Goal: Task Accomplishment & Management: Use online tool/utility

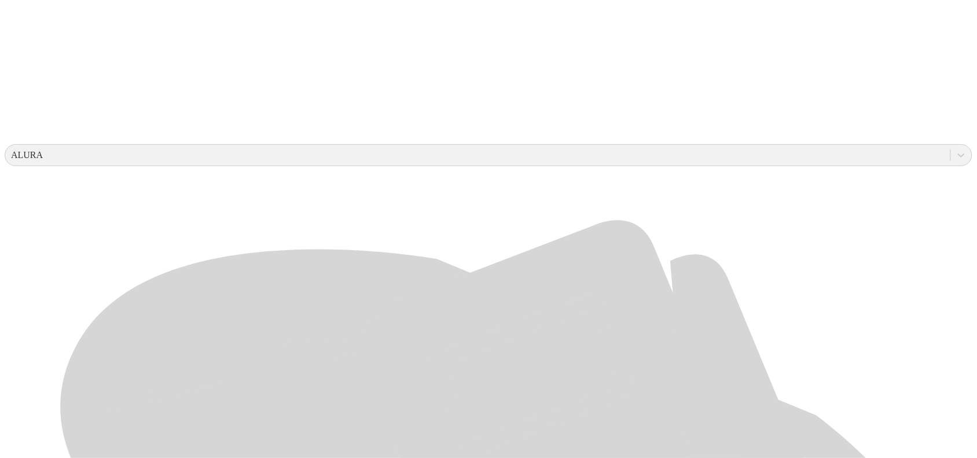
scroll to position [362, 0]
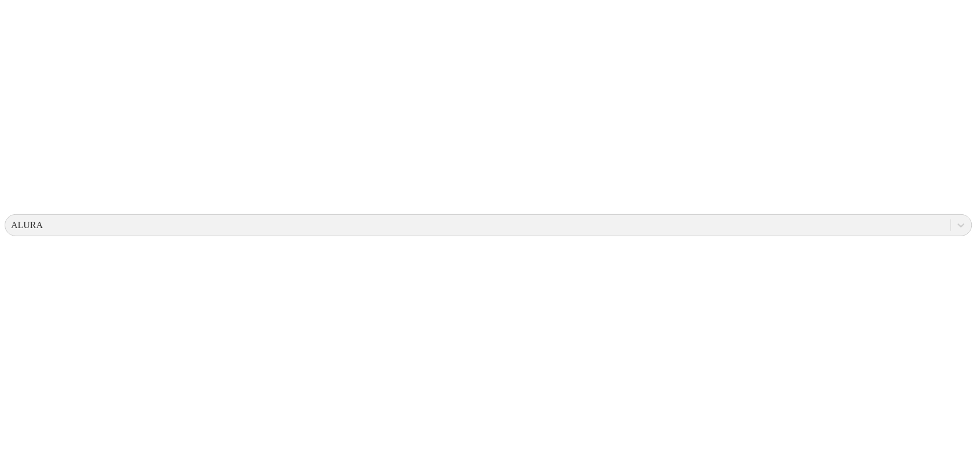
scroll to position [0, 0]
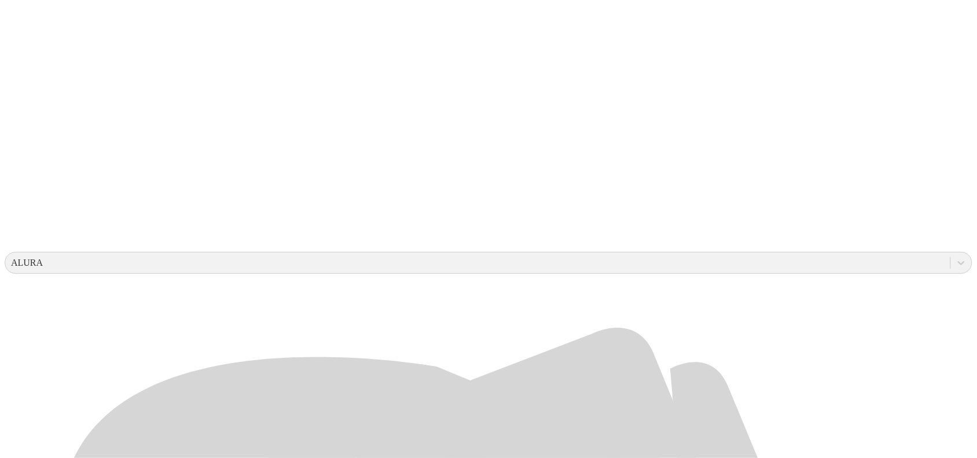
scroll to position [434, 0]
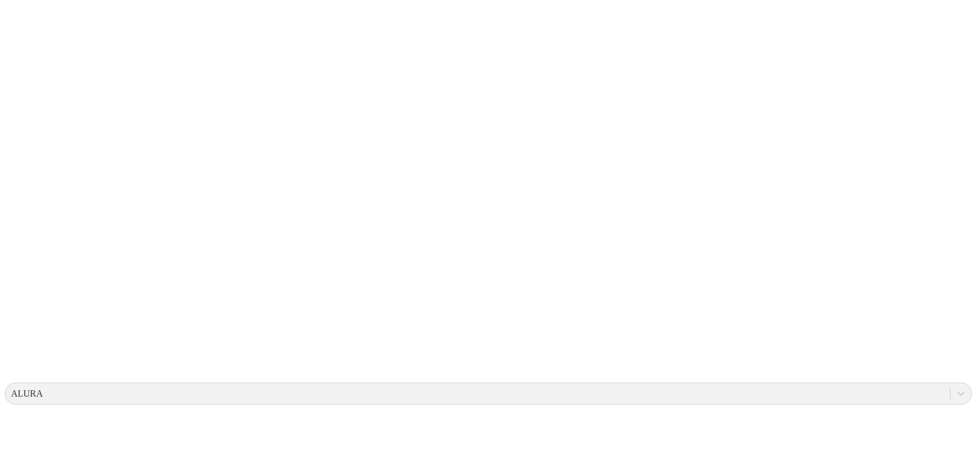
scroll to position [0, 0]
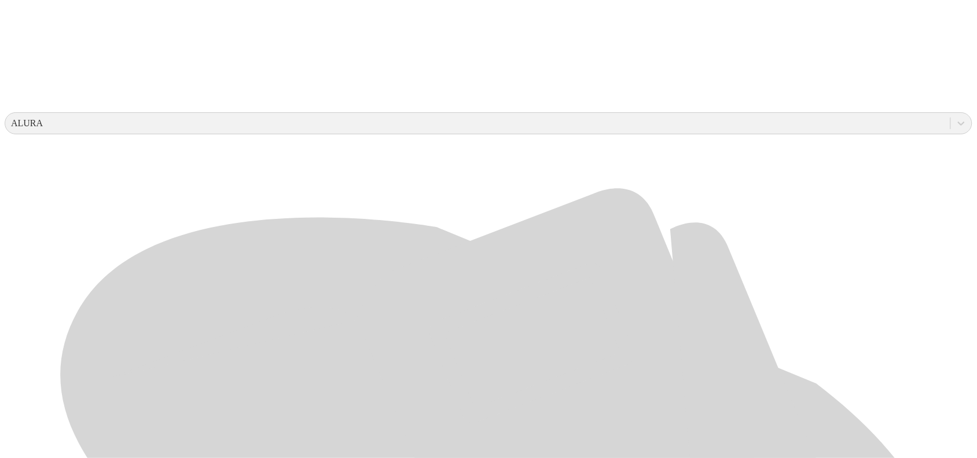
scroll to position [362, 0]
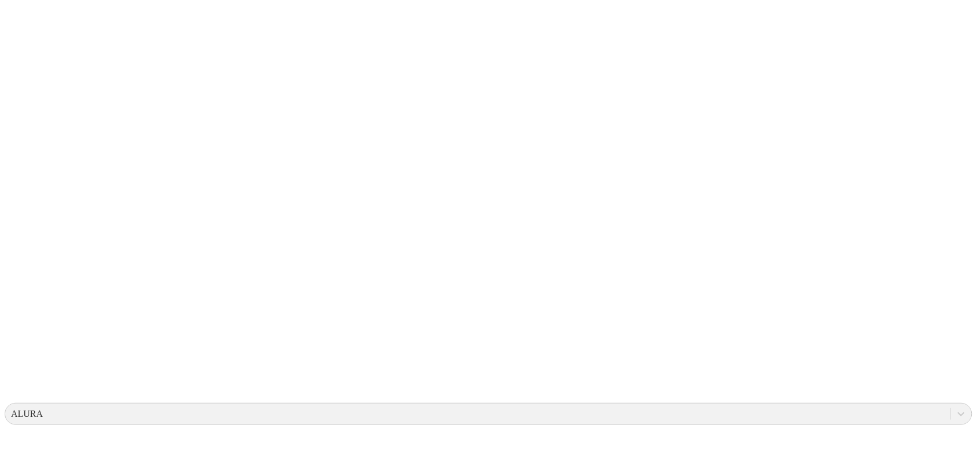
scroll to position [0, 0]
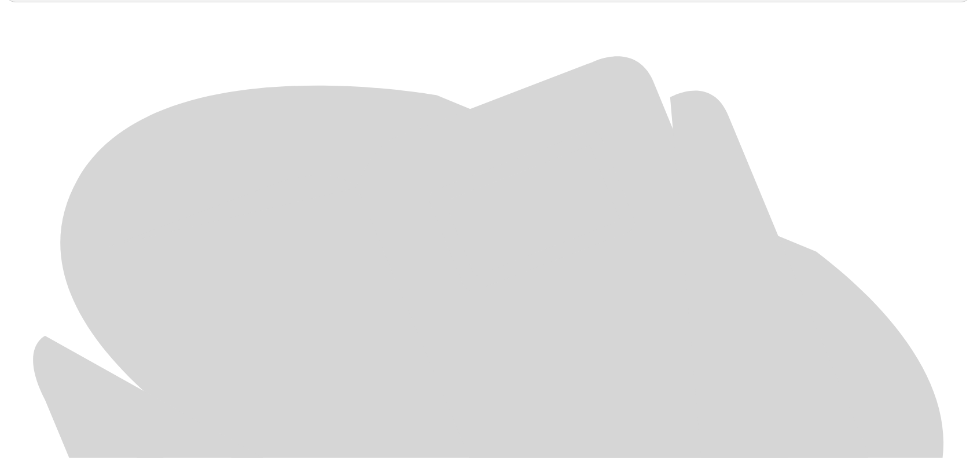
scroll to position [547, 0]
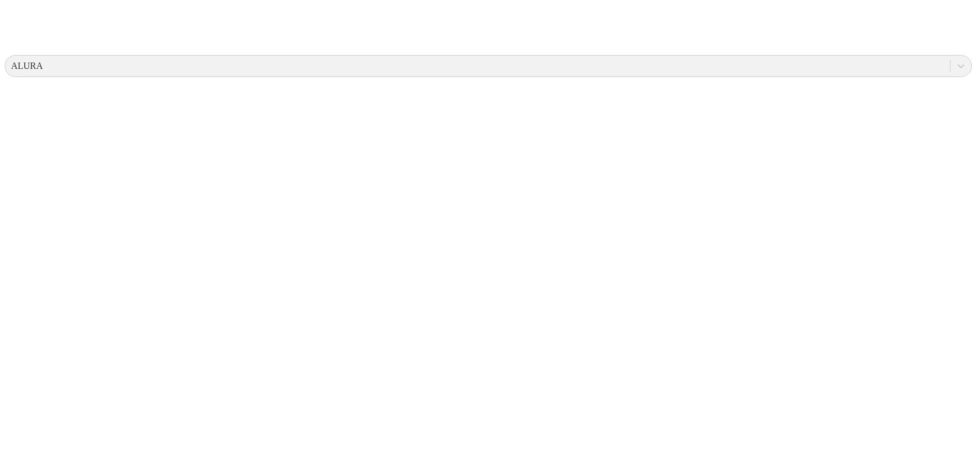
scroll to position [0, 0]
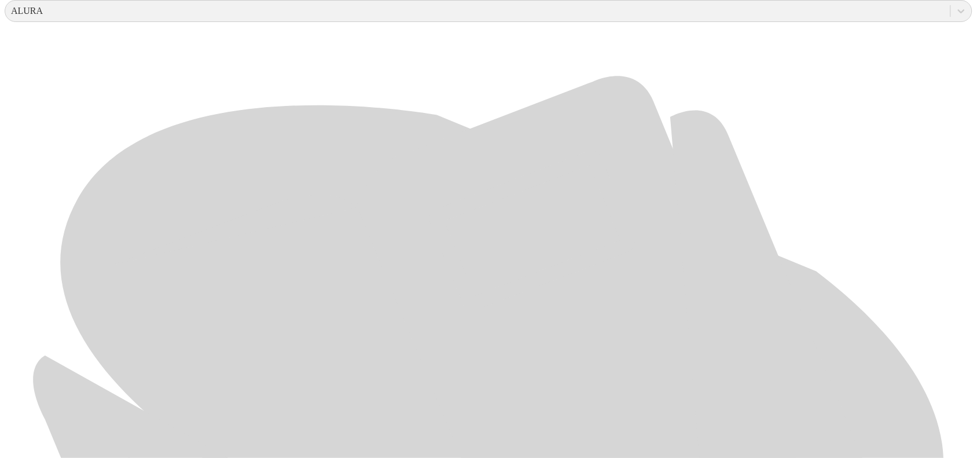
scroll to position [547, 0]
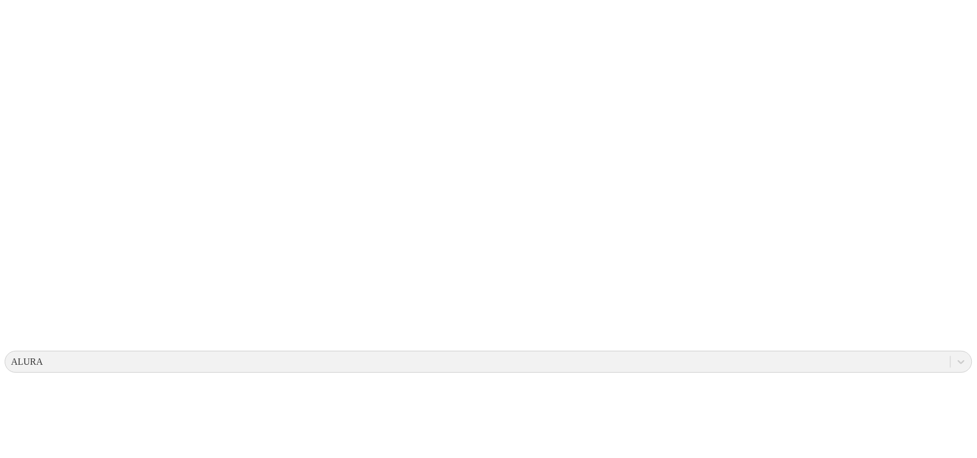
scroll to position [0, 0]
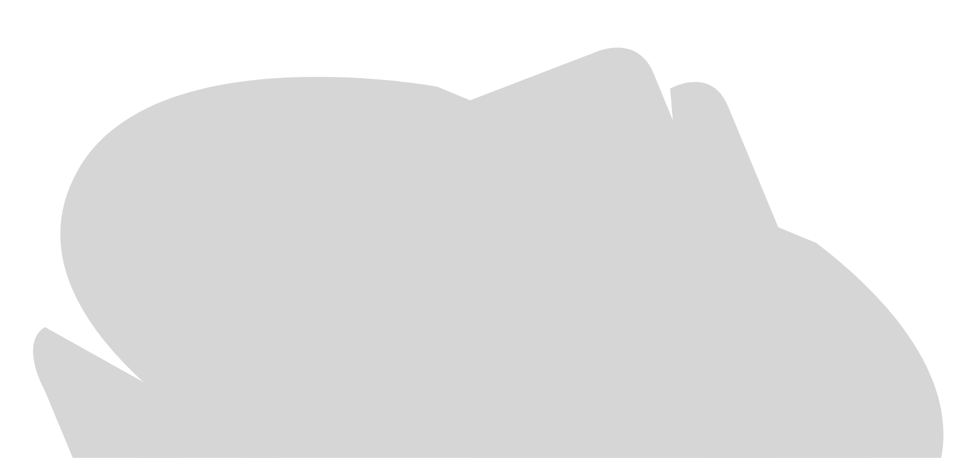
scroll to position [475, 0]
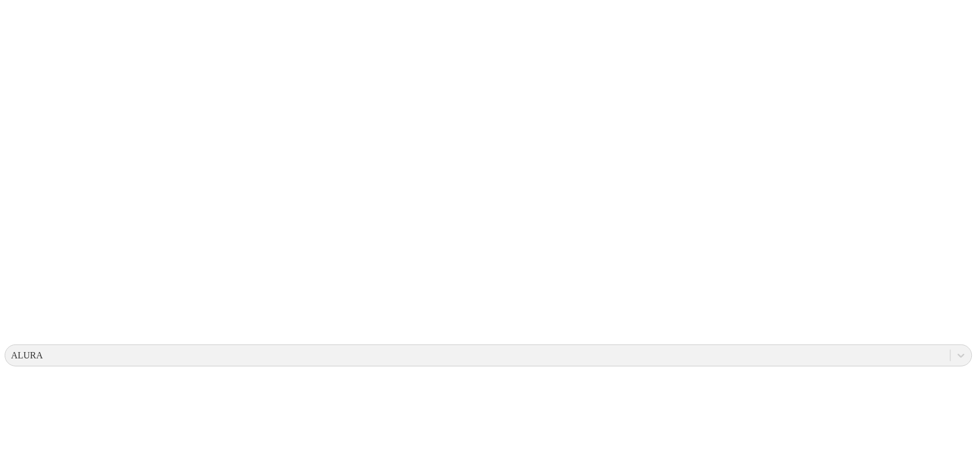
scroll to position [0, 0]
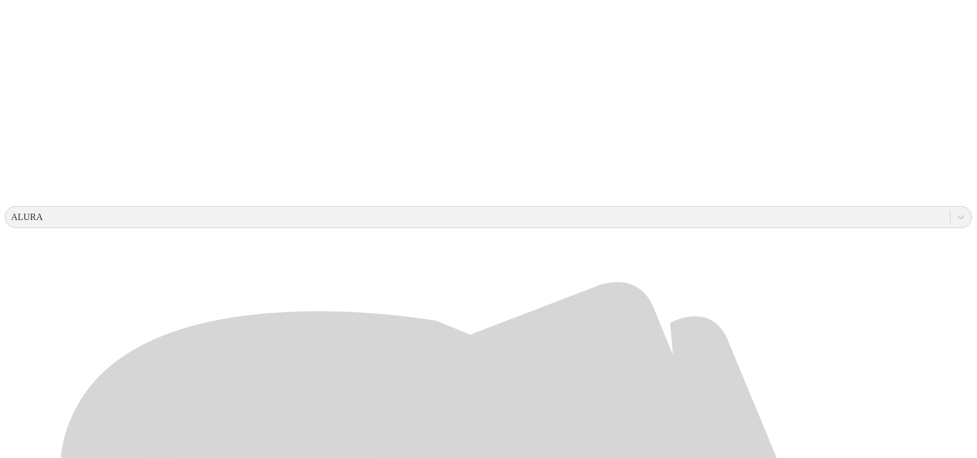
scroll to position [289, 0]
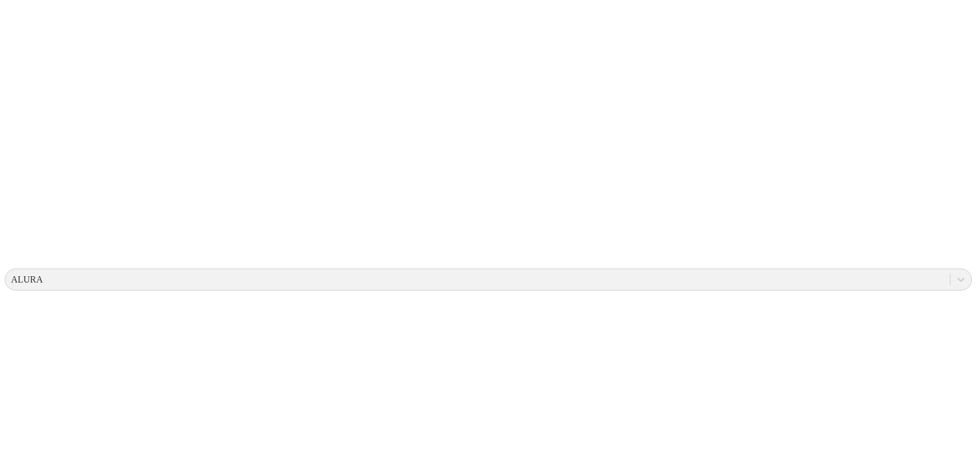
scroll to position [0, 0]
